Goal: Task Accomplishment & Management: Complete application form

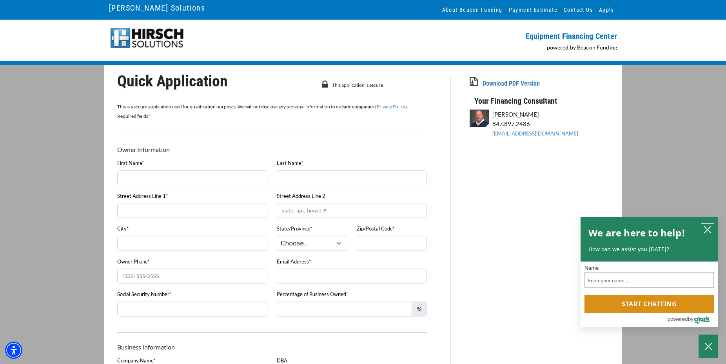
click at [708, 227] on icon "close chatbox" at bounding box center [708, 229] width 8 height 8
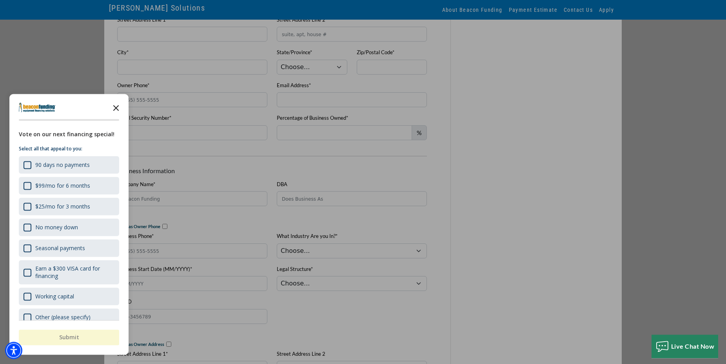
scroll to position [173, 0]
click at [116, 107] on icon "Close the survey" at bounding box center [116, 107] width 16 height 16
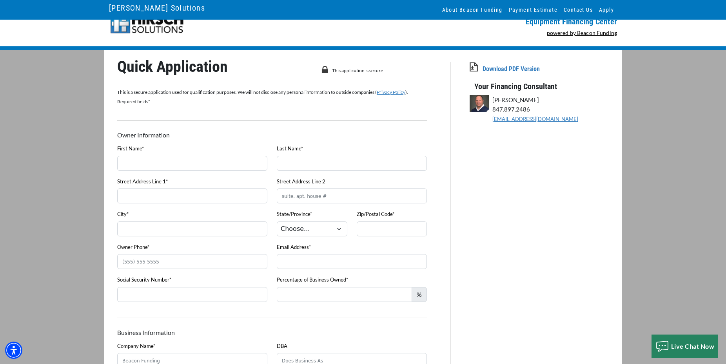
scroll to position [0, 0]
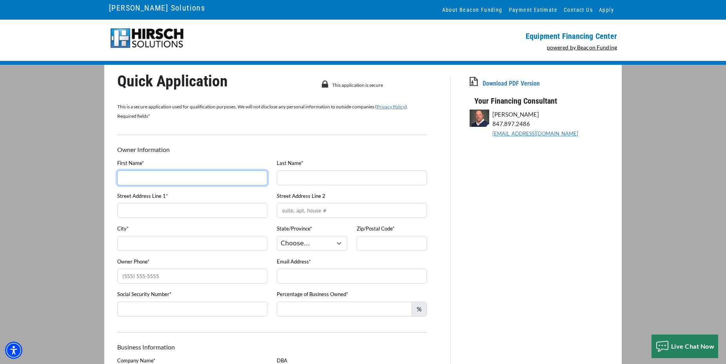
click at [136, 175] on input "First Name*" at bounding box center [192, 177] width 150 height 15
type input "[PERSON_NAME]"
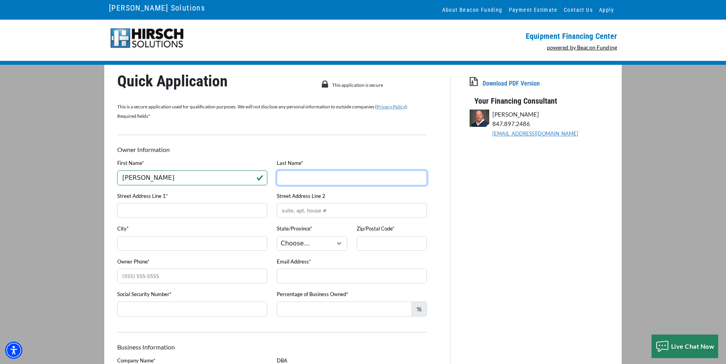
click at [326, 177] on input "Last Name*" at bounding box center [352, 177] width 150 height 15
type input "[PERSON_NAME]"
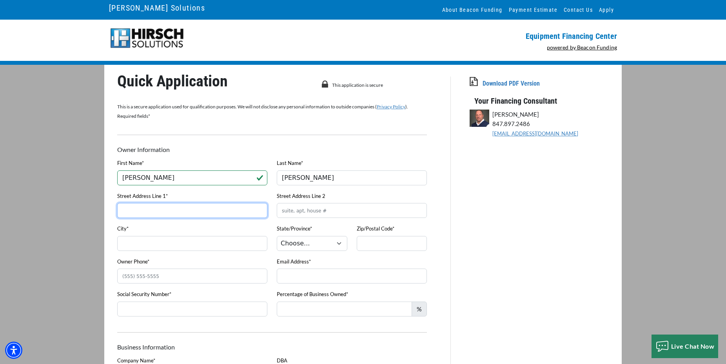
click at [183, 212] on input "Street Address Line 1*" at bounding box center [192, 210] width 150 height 15
type input "3422 State Route AB"
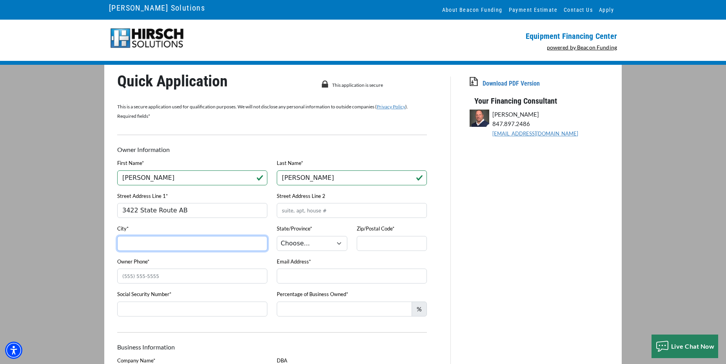
type input "[GEOGRAPHIC_DATA]"
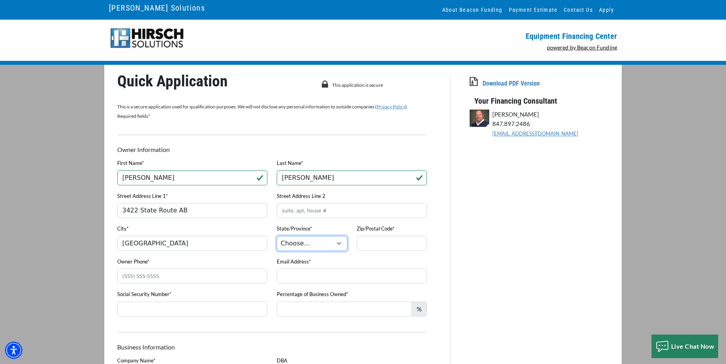
select select "27"
type input "65775"
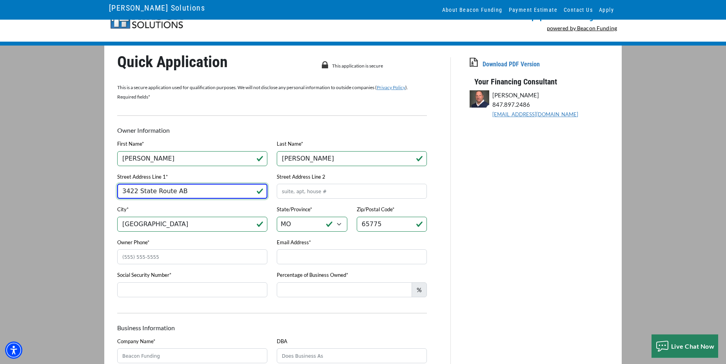
scroll to position [53, 0]
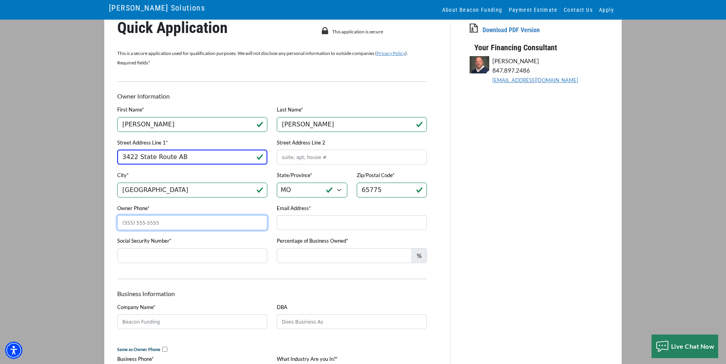
click at [158, 220] on input "Owner Phone*" at bounding box center [192, 222] width 150 height 15
type input "[PHONE_NUMBER]"
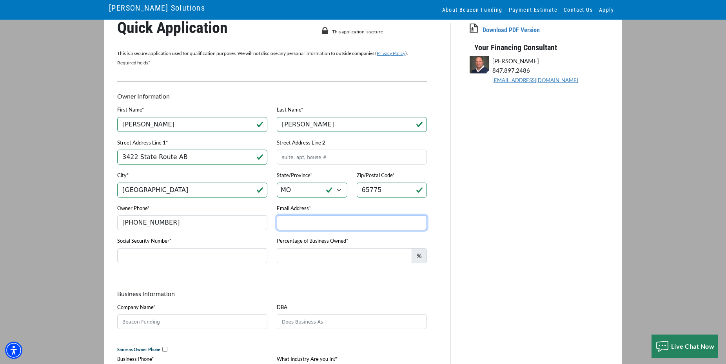
click at [294, 224] on input "Email Address*" at bounding box center [352, 222] width 150 height 15
type input "[EMAIL_ADDRESS][DOMAIN_NAME]"
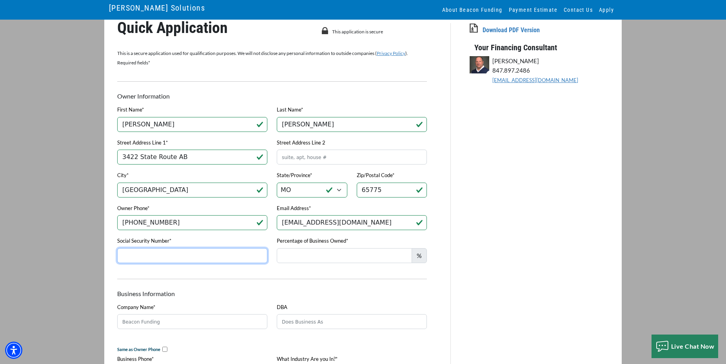
drag, startPoint x: 175, startPoint y: 259, endPoint x: 169, endPoint y: 259, distance: 5.9
click at [174, 259] on input "Social Security Number*" at bounding box center [192, 255] width 150 height 15
type input "361-80-2746"
click at [420, 256] on span "%" at bounding box center [419, 255] width 15 height 15
click at [385, 256] on input "Percentage of Business Owned*" at bounding box center [344, 255] width 135 height 15
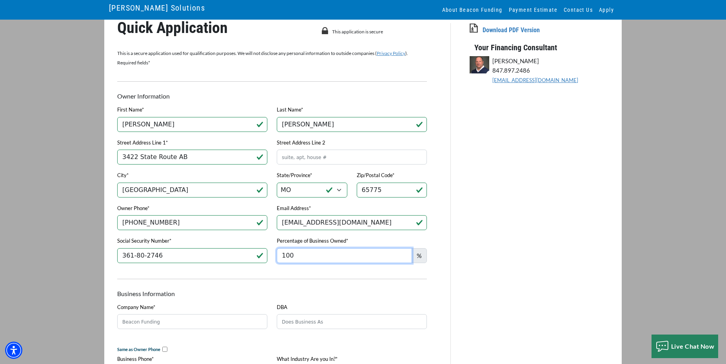
type input "100"
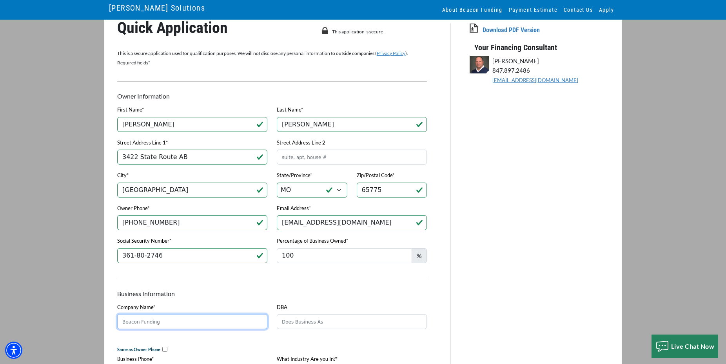
click at [139, 322] on input "Company Name*" at bounding box center [192, 321] width 150 height 15
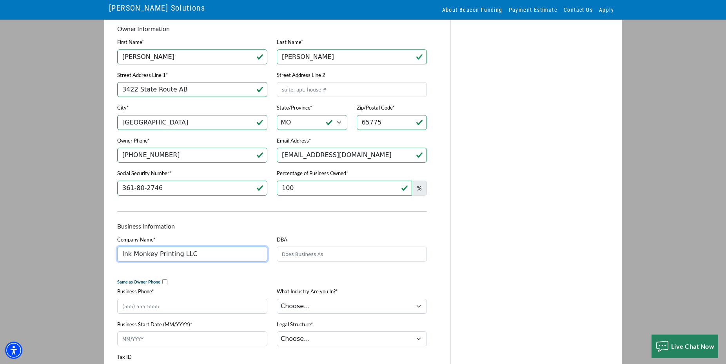
scroll to position [133, 0]
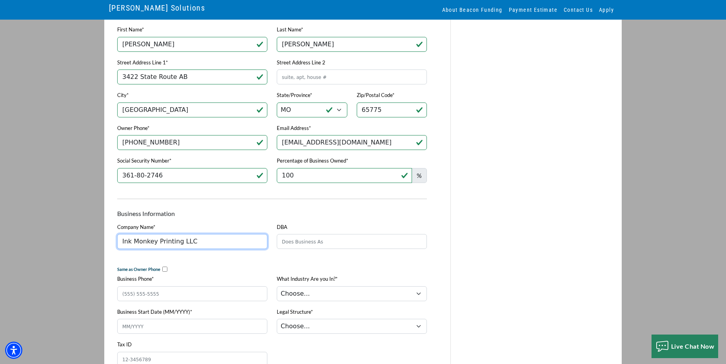
type input "Ink Monkey Printing LLC"
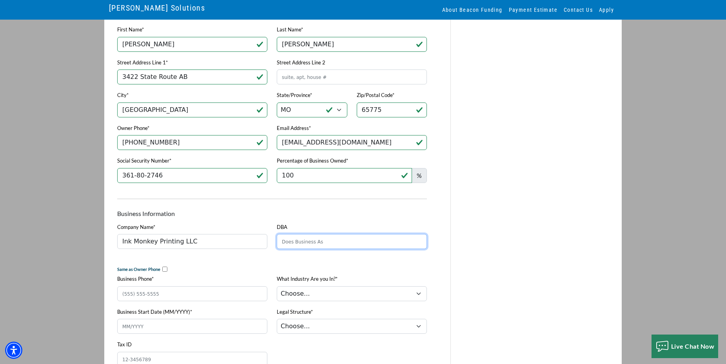
click at [297, 244] on input "DBA" at bounding box center [352, 241] width 150 height 15
type input "Ink Monkey Screen Printing & Graphics"
click at [225, 282] on div "Business Phone*" at bounding box center [193, 290] width 160 height 33
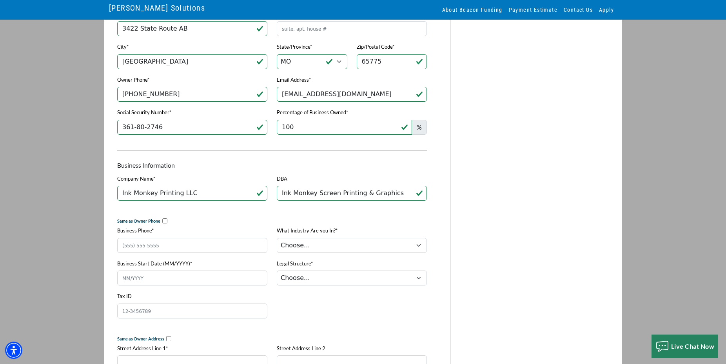
scroll to position [187, 0]
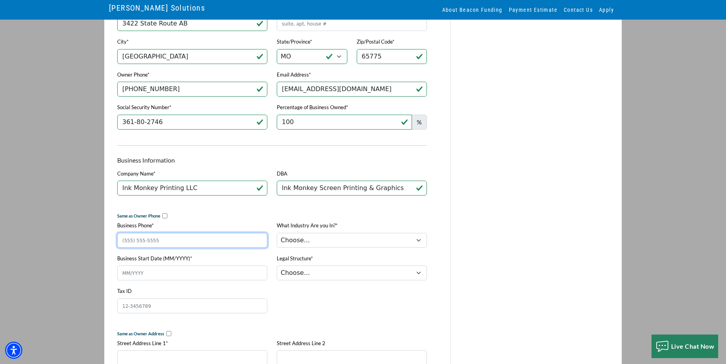
click at [159, 244] on input "Business Phone*" at bounding box center [192, 240] width 150 height 15
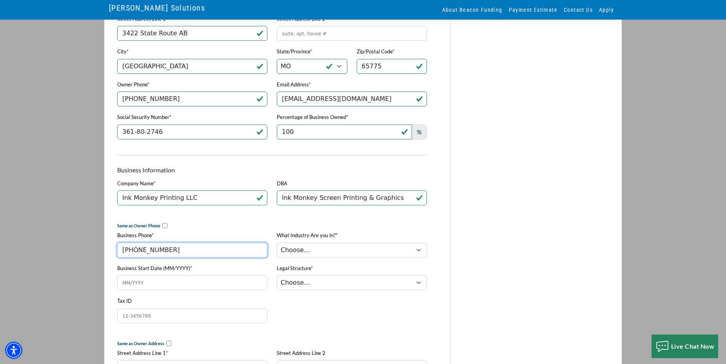
scroll to position [173, 0]
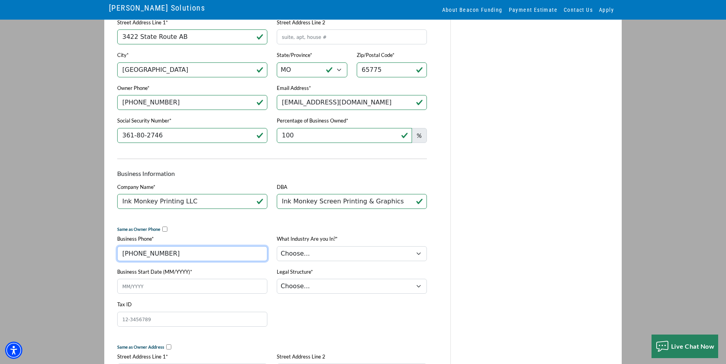
type input "[PHONE_NUMBER]"
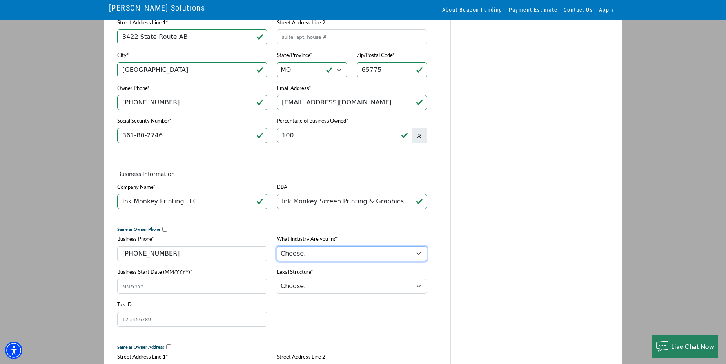
click at [277, 246] on select "Choose... Towing Landscape/Hardscape Decorated Apparel Septic Light Constructio…" at bounding box center [352, 253] width 150 height 15
select select "3"
click option "Decorated Apparel" at bounding box center [0, 0] width 0 height 0
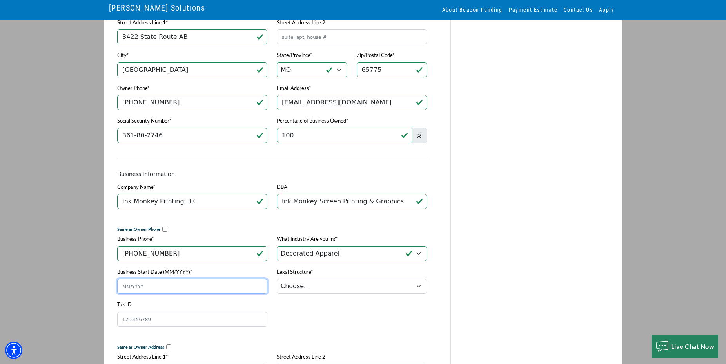
click at [143, 293] on input "Business Start Date (MM/YYYY)*" at bounding box center [192, 285] width 150 height 15
type input "11/2016"
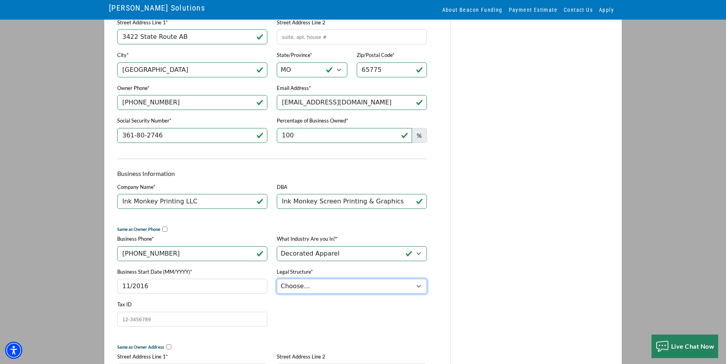
click at [277, 278] on select "Choose... Corporation LLC LLP Municipality Non-Profit Partnership Proprietorship" at bounding box center [352, 285] width 150 height 15
select select "2"
click option "LLC" at bounding box center [0, 0] width 0 height 0
click at [173, 319] on input "Tax ID" at bounding box center [192, 318] width 150 height 15
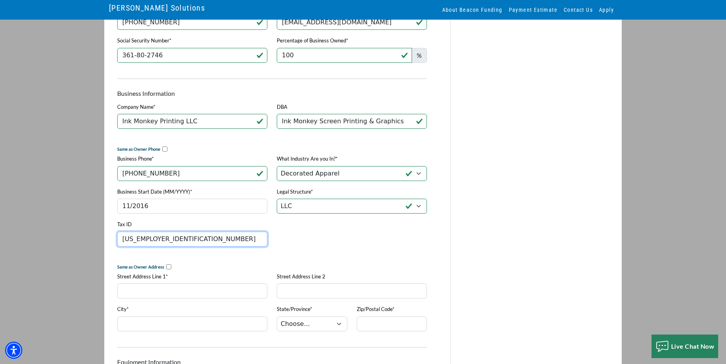
scroll to position [320, 0]
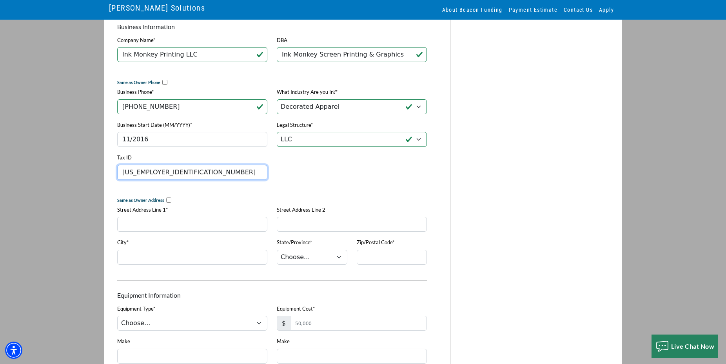
type input "[US_EMPLOYER_IDENTIFICATION_NUMBER]"
click at [132, 220] on input "Street Address Line 1*" at bounding box center [192, 223] width 150 height 15
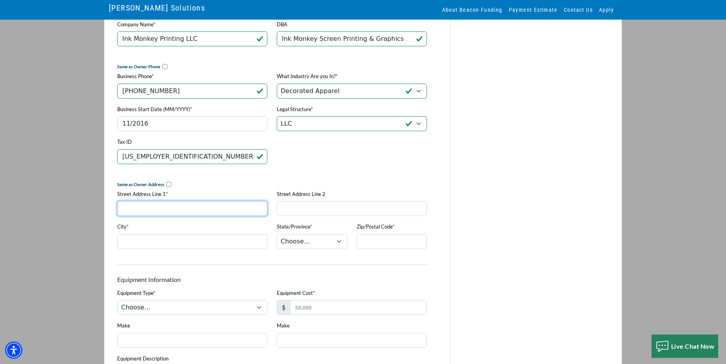
scroll to position [333, 0]
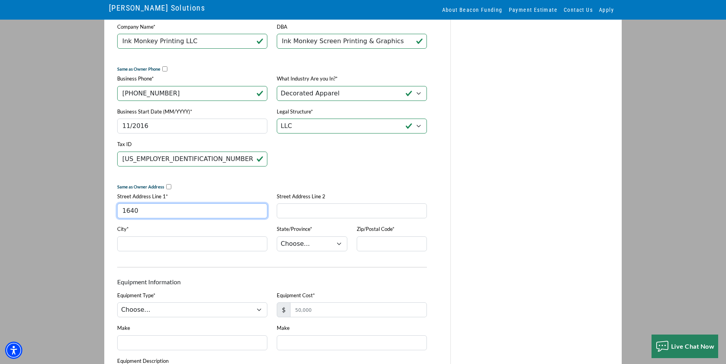
type input "[STREET_ADDRESS]"
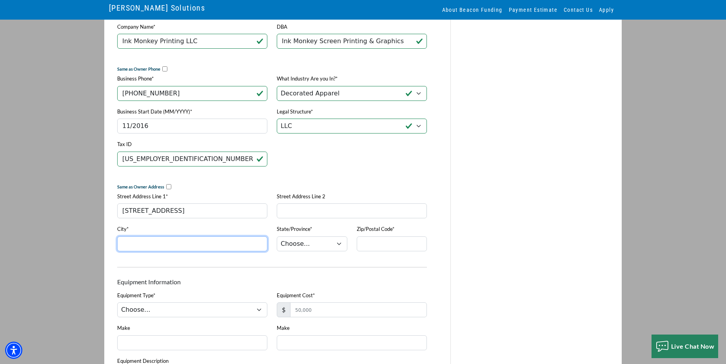
type input "[GEOGRAPHIC_DATA]"
select select "51"
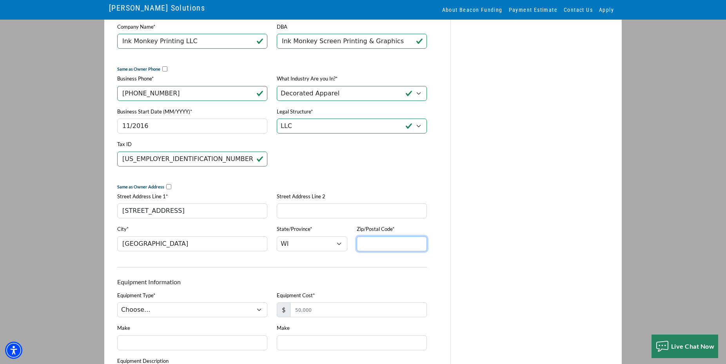
type input "65775"
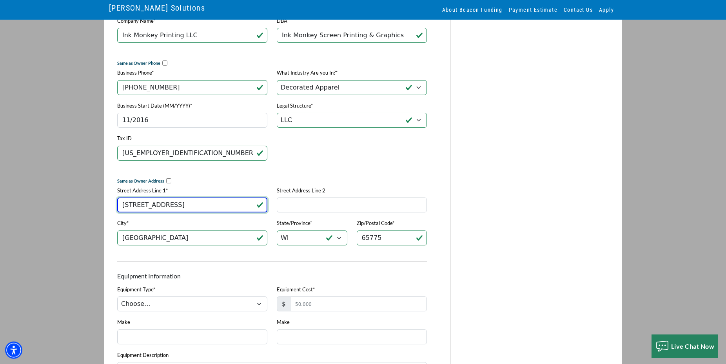
scroll to position [347, 0]
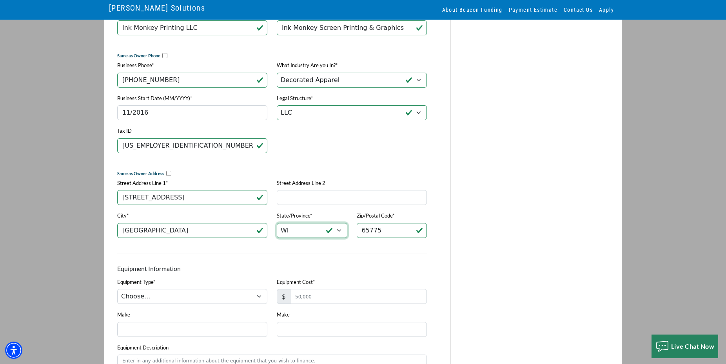
click at [277, 223] on select "Choose... AL AK AZ AR CA CO CT DE DC [GEOGRAPHIC_DATA] [GEOGRAPHIC_DATA] HI ID …" at bounding box center [312, 230] width 71 height 15
select select "27"
click option "MO" at bounding box center [0, 0] width 0 height 0
click at [315, 271] on p "Equipment Information" at bounding box center [272, 268] width 310 height 9
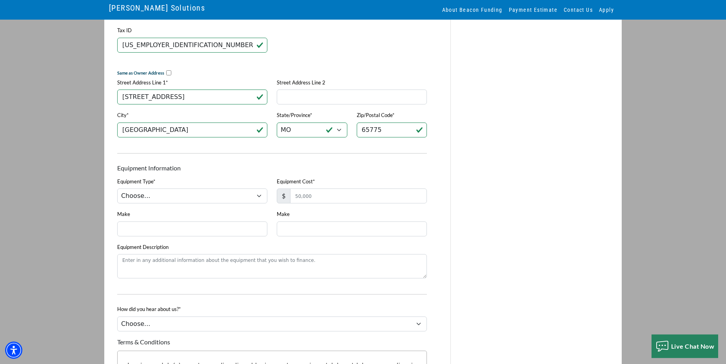
scroll to position [453, 0]
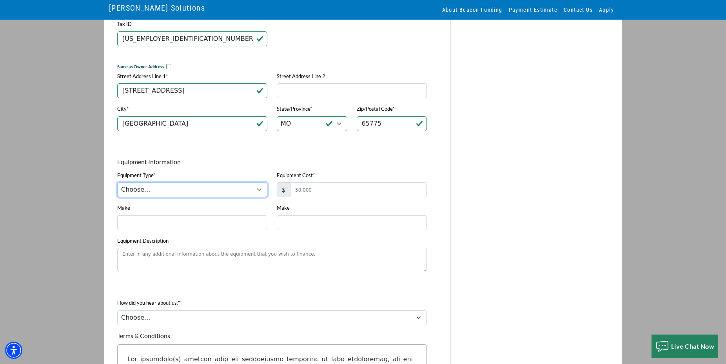
click at [117, 182] on select "Choose... DTG Printing Embroidery Screen Printing Software and Automation Texti…" at bounding box center [192, 189] width 150 height 15
select select "1"
click option "Embroidery" at bounding box center [0, 0] width 0 height 0
click at [197, 230] on input "Make" at bounding box center [192, 222] width 150 height 15
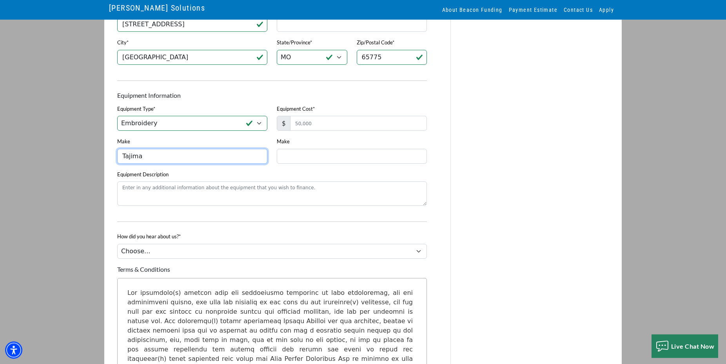
scroll to position [520, 0]
type input "Tajima"
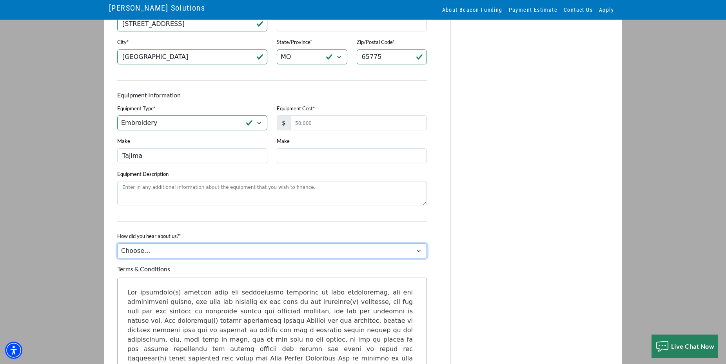
click at [117, 243] on select "Choose... Internet Search Vendor Referral Word of Mouth Client Referral Email E…" at bounding box center [272, 250] width 310 height 15
select select "4"
click option "Existing/Past Client" at bounding box center [0, 0] width 0 height 0
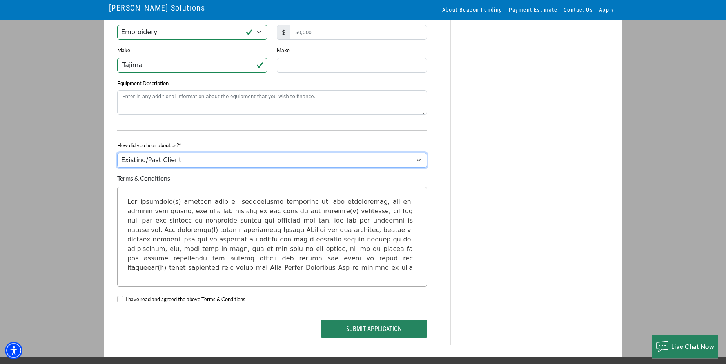
scroll to position [613, 0]
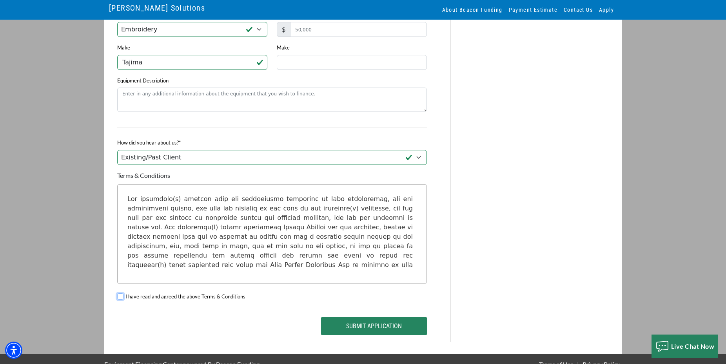
click at [119, 299] on input "I have read and agreed the above Terms & Conditions" at bounding box center [120, 296] width 6 height 6
checkbox input "true"
click at [369, 333] on button "Submit Application" at bounding box center [374, 326] width 106 height 18
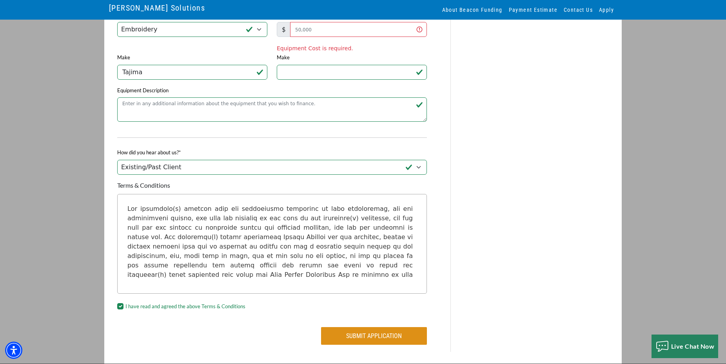
click at [368, 339] on button "Submit Application" at bounding box center [374, 336] width 106 height 18
click at [370, 340] on button "Submit Application" at bounding box center [374, 336] width 106 height 18
click at [317, 33] on input "Equipment Cost*" at bounding box center [358, 29] width 137 height 15
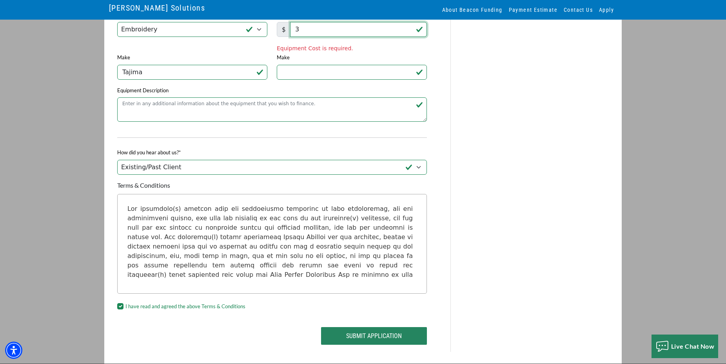
scroll to position [612, 0]
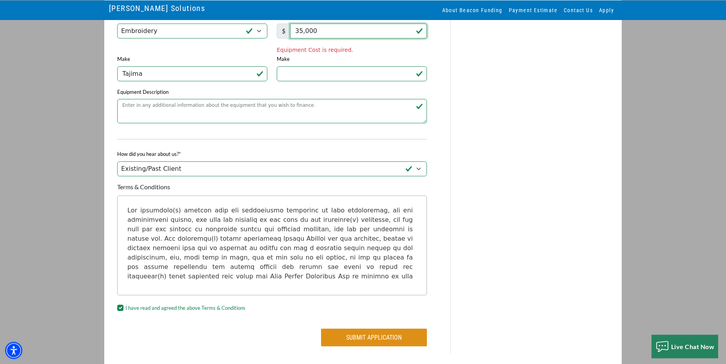
type input "35,000"
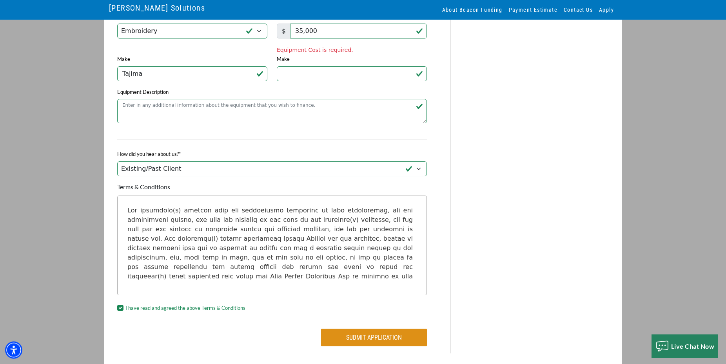
click at [371, 341] on div "Submit Application" at bounding box center [352, 338] width 160 height 31
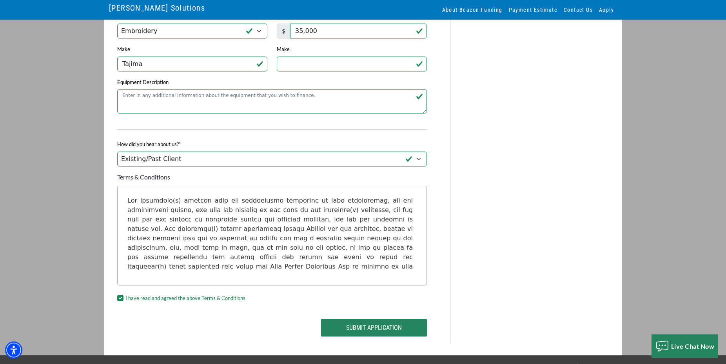
scroll to position [612, 0]
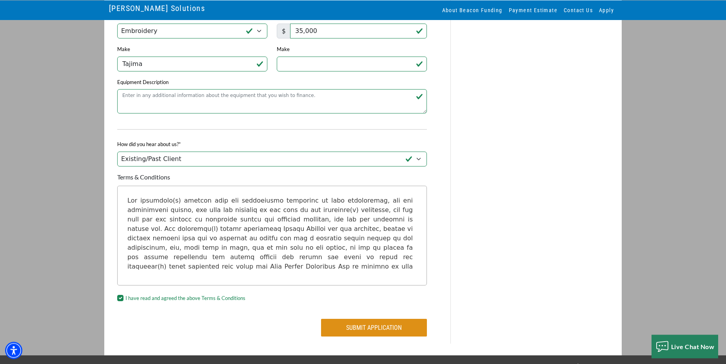
click at [354, 334] on button "Submit Application" at bounding box center [374, 327] width 106 height 18
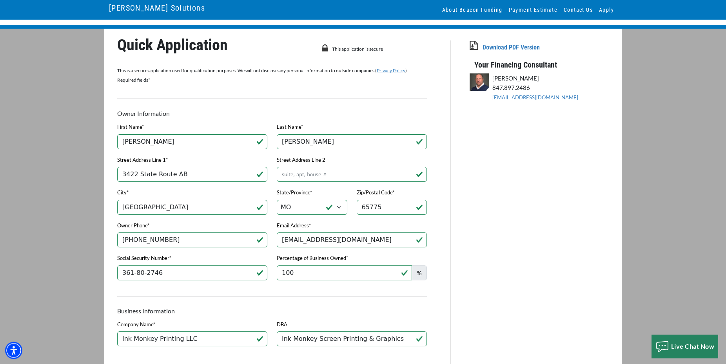
scroll to position [0, 0]
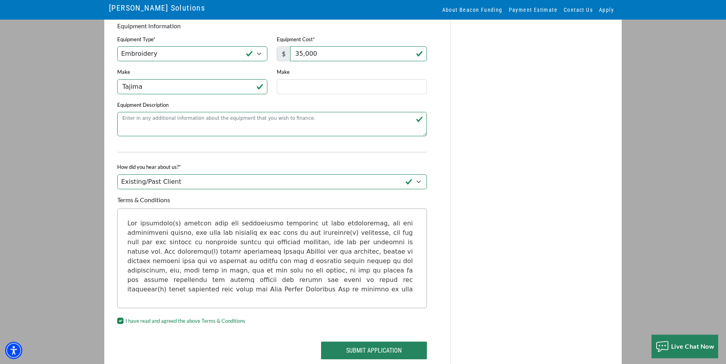
scroll to position [588, 0]
click at [380, 354] on button "Submit Application" at bounding box center [374, 351] width 106 height 18
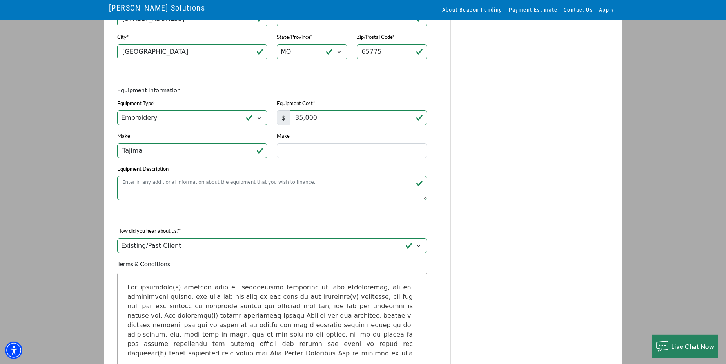
scroll to position [628, 0]
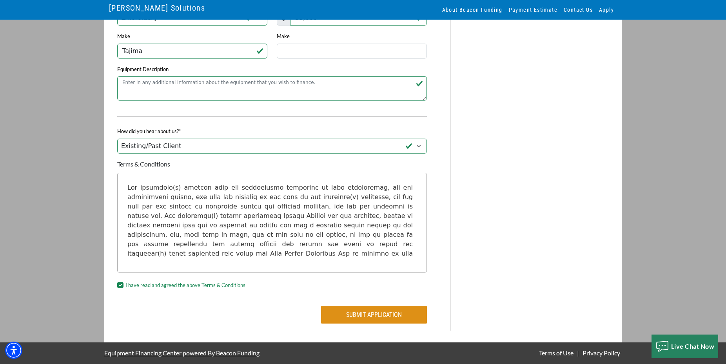
click at [384, 314] on button "Submit Application" at bounding box center [374, 314] width 106 height 18
